Goal: Task Accomplishment & Management: Use online tool/utility

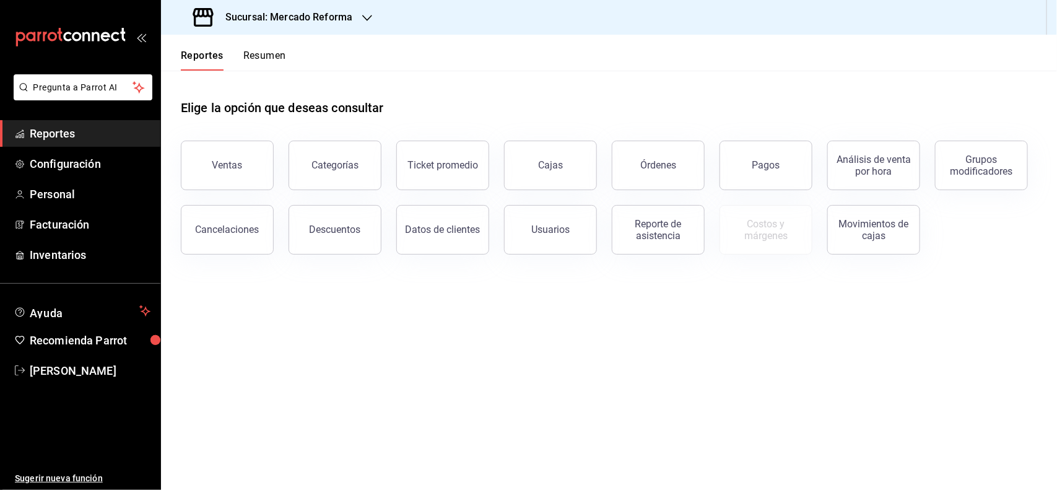
click at [369, 23] on div at bounding box center [367, 17] width 10 height 13
click at [302, 90] on div "Mochomos ([GEOGRAPHIC_DATA])" at bounding box center [254, 82] width 186 height 28
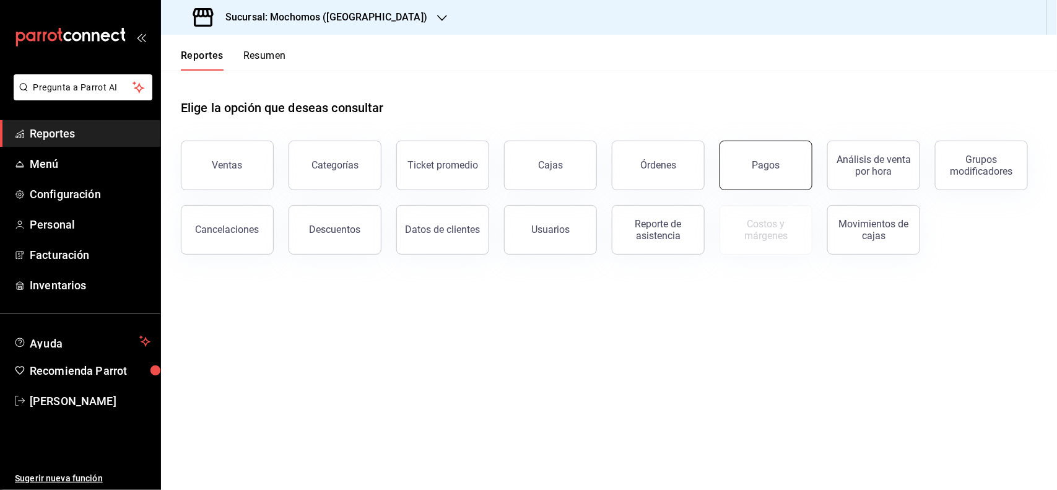
click at [784, 162] on button "Pagos" at bounding box center [766, 166] width 93 height 50
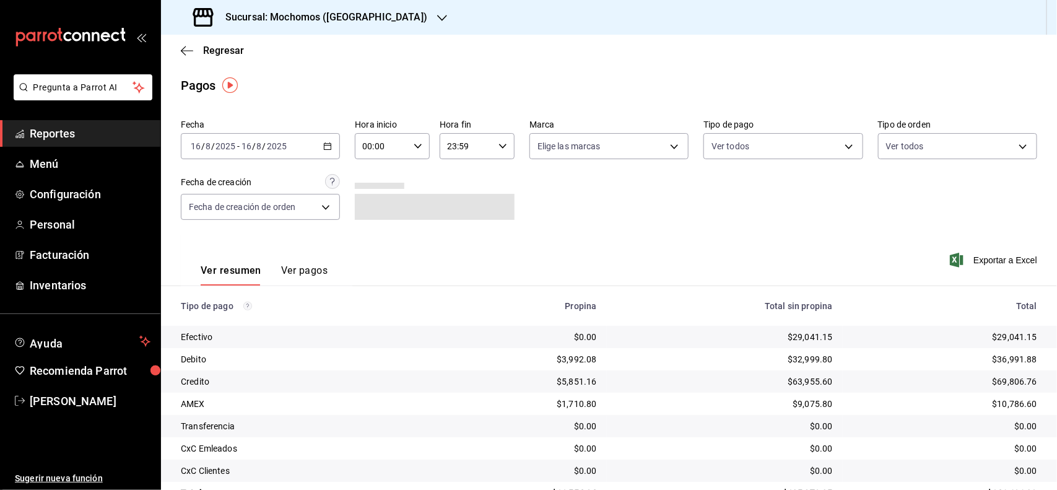
click at [419, 143] on div "00:00 Hora inicio" at bounding box center [392, 146] width 75 height 26
click at [379, 218] on span "04" at bounding box center [371, 219] width 17 height 10
type input "04:00"
click at [880, 221] on div at bounding box center [528, 245] width 1057 height 490
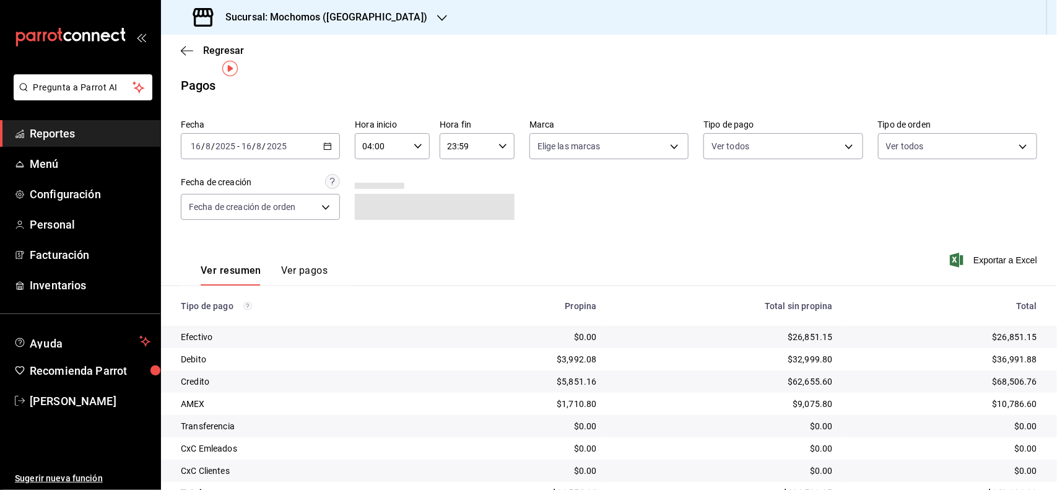
scroll to position [35, 0]
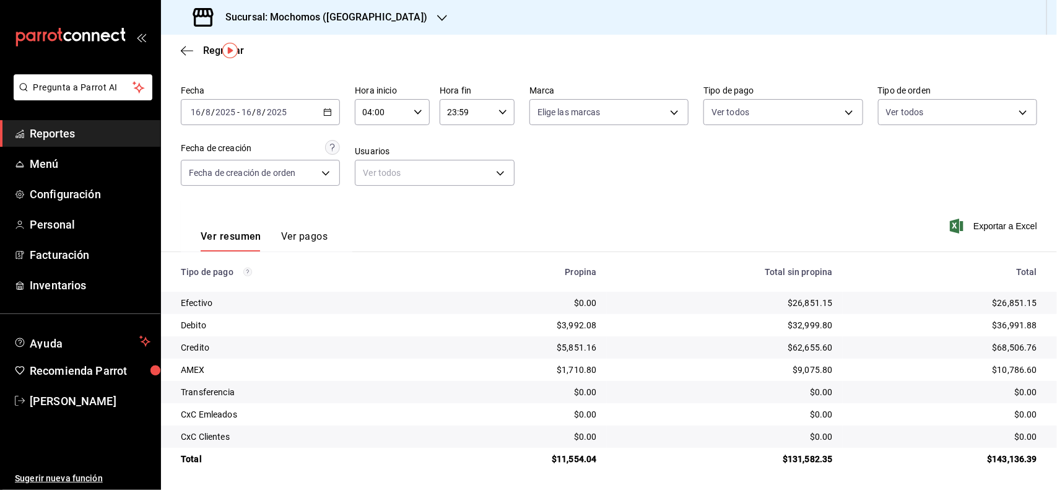
click at [414, 110] on \(Stroke\) "button" at bounding box center [417, 112] width 7 height 4
click at [377, 146] on span "04" at bounding box center [371, 146] width 17 height 10
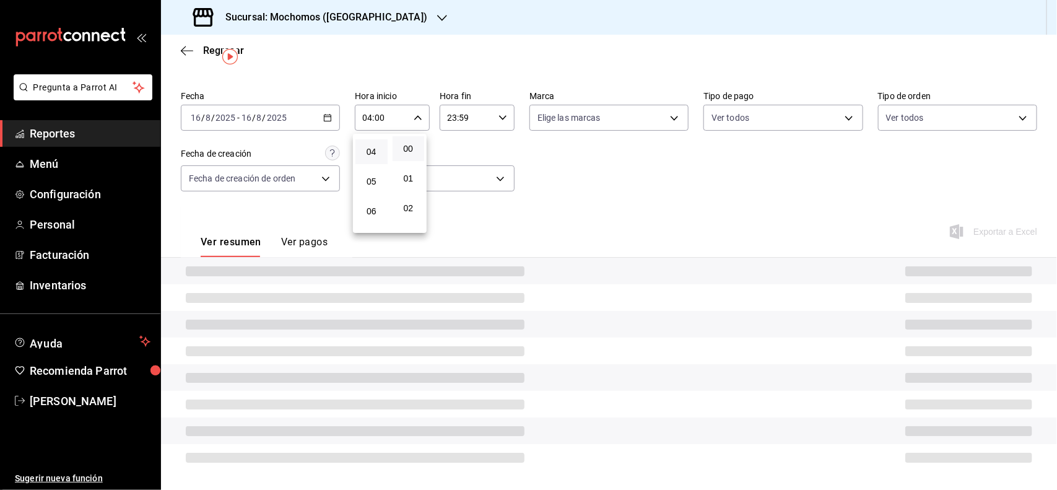
scroll to position [35, 0]
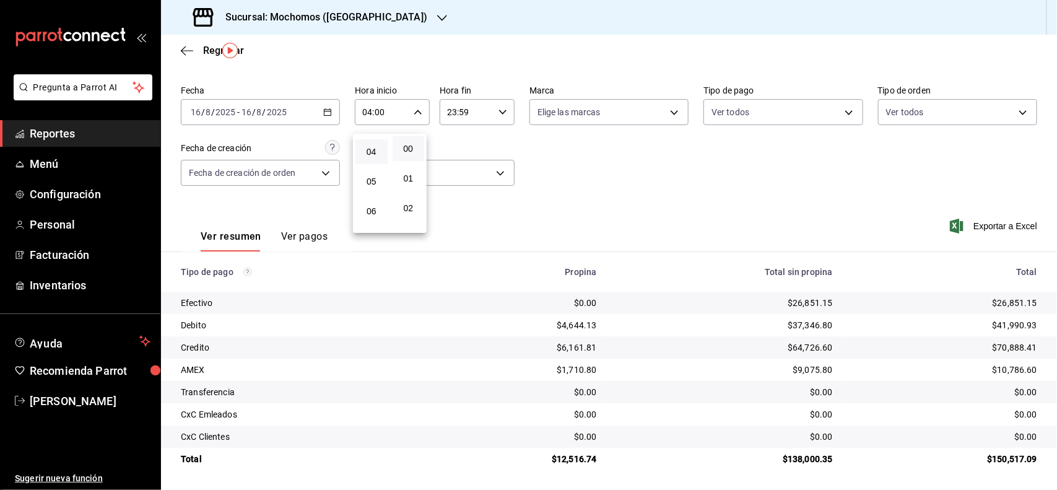
click at [976, 154] on div at bounding box center [528, 245] width 1057 height 490
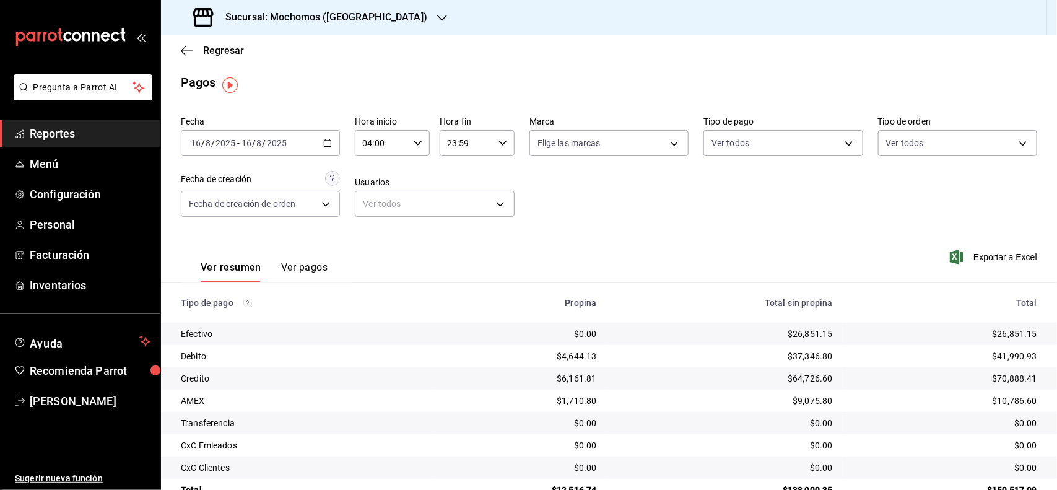
scroll to position [0, 0]
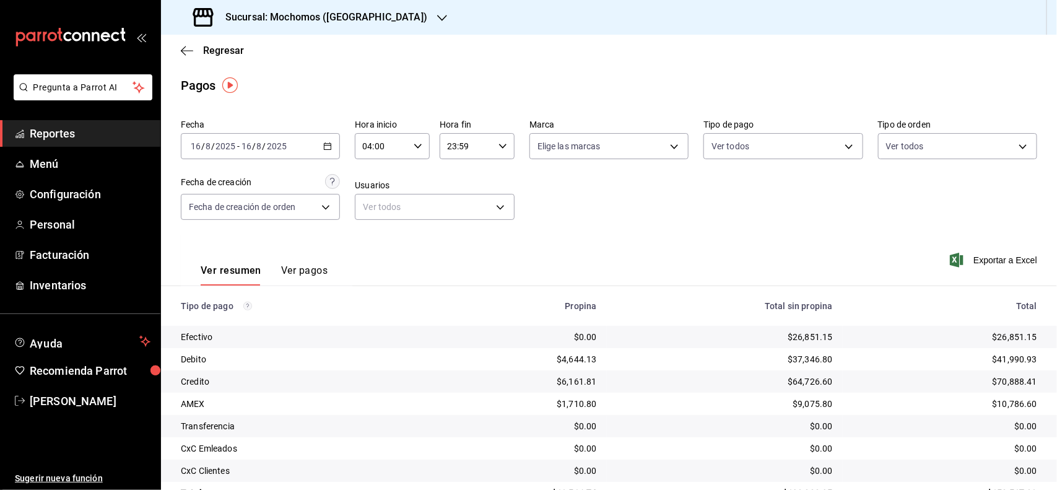
click at [51, 138] on span "Reportes" at bounding box center [90, 133] width 121 height 17
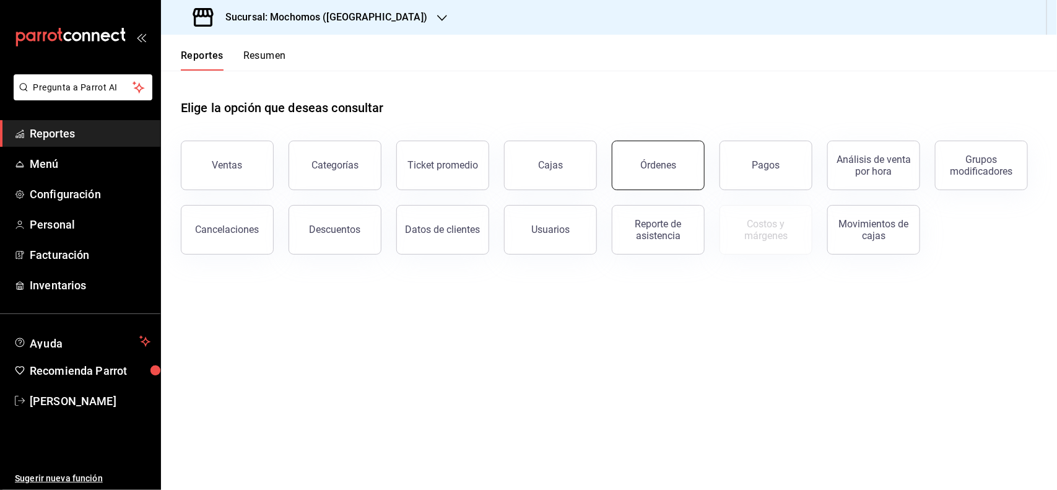
click at [655, 167] on div "Órdenes" at bounding box center [658, 165] width 36 height 12
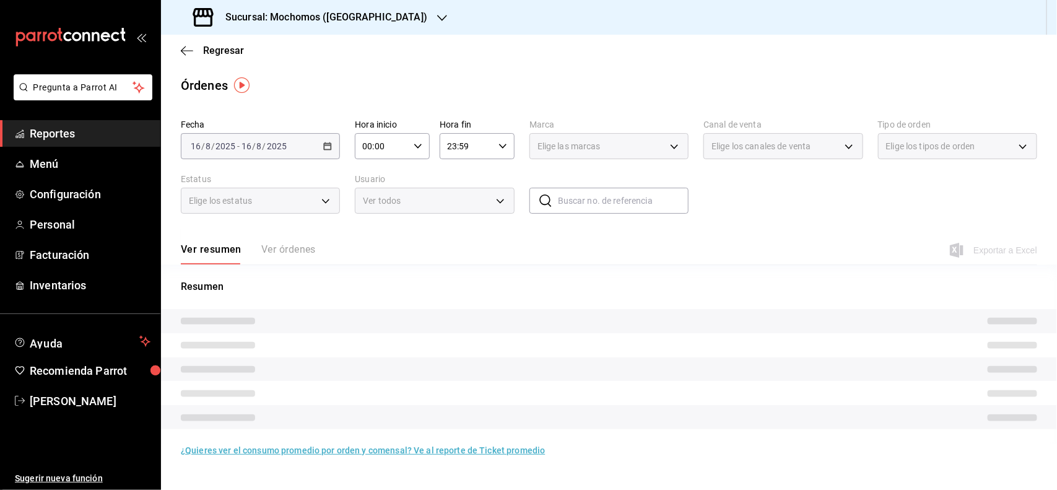
click at [300, 141] on div "[DATE] [DATE] - [DATE] [DATE]" at bounding box center [260, 146] width 159 height 26
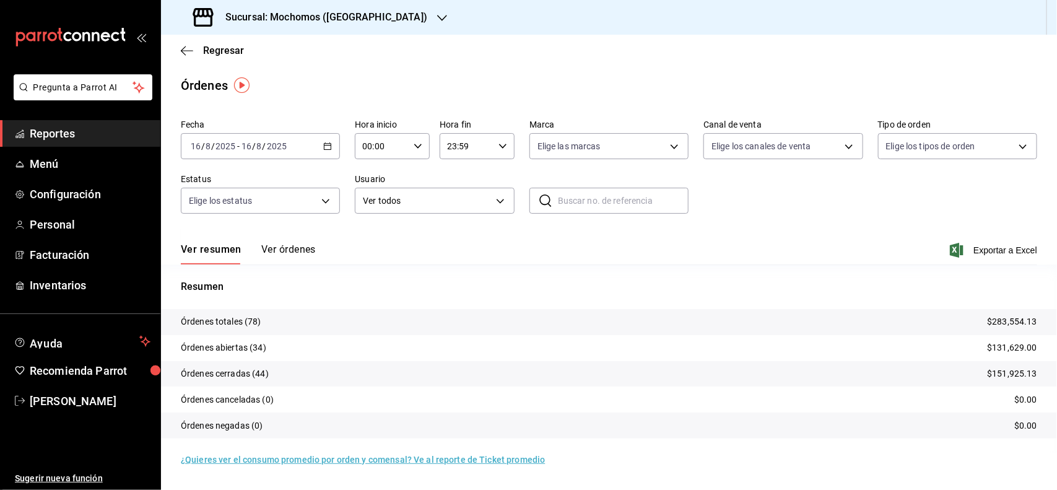
click at [316, 147] on div "[DATE] [DATE] - [DATE] [DATE]" at bounding box center [260, 146] width 159 height 26
click at [256, 323] on span "Rango de fechas" at bounding box center [239, 323] width 96 height 13
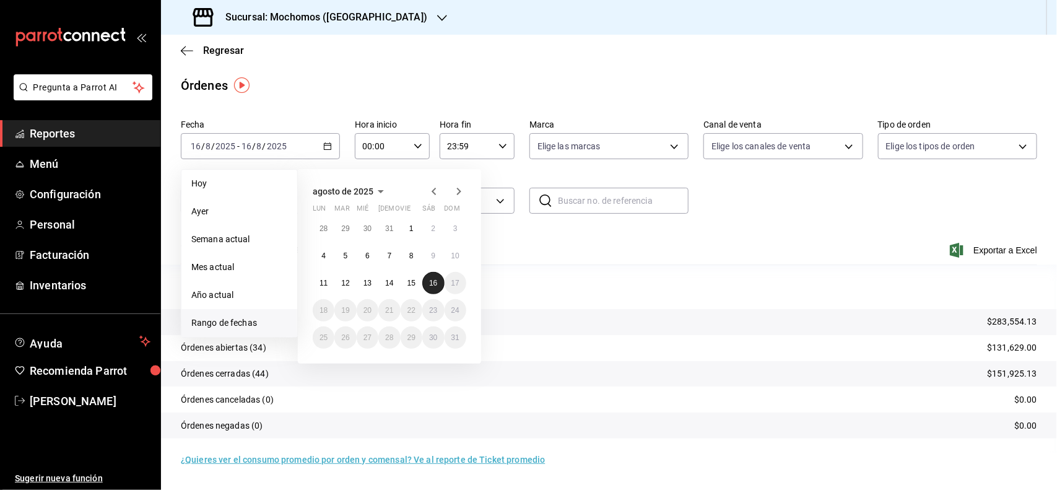
click at [424, 282] on button "16" at bounding box center [433, 283] width 22 height 22
click at [432, 284] on abbr "16" at bounding box center [433, 283] width 8 height 9
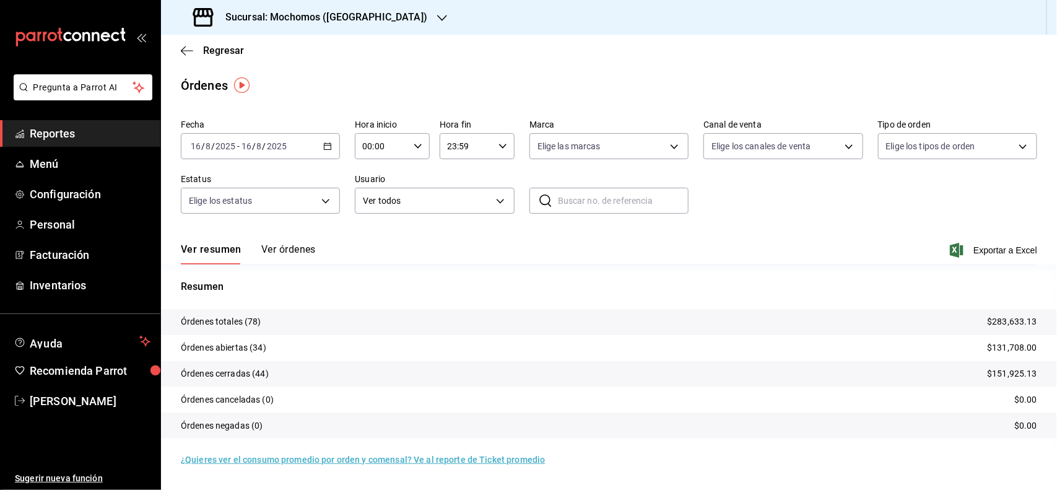
click at [421, 155] on div "00:00 Hora inicio" at bounding box center [392, 146] width 75 height 26
click at [378, 214] on span "04" at bounding box center [374, 219] width 18 height 10
type input "04:00"
